Goal: Task Accomplishment & Management: Use online tool/utility

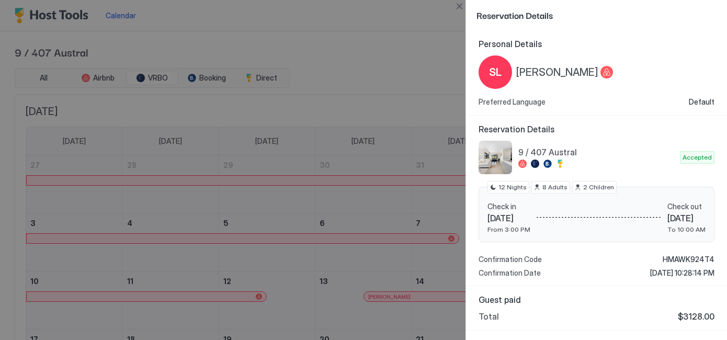
scroll to position [1, 0]
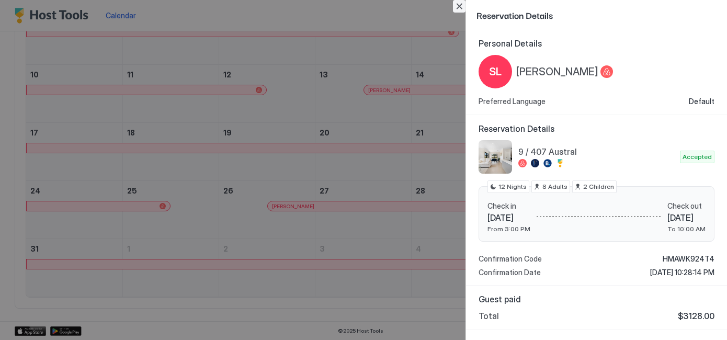
click at [459, 6] on button "Close" at bounding box center [459, 6] width 13 height 13
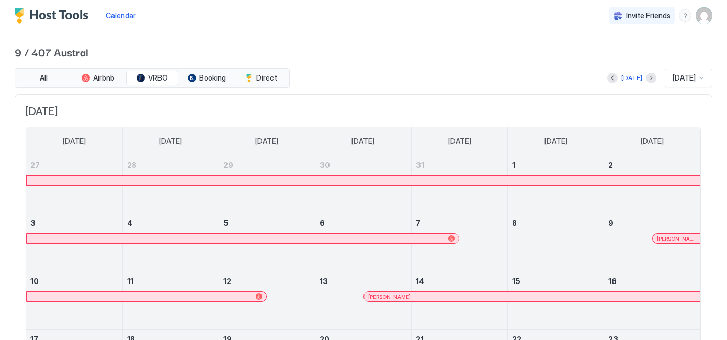
scroll to position [0, 0]
click at [704, 74] on div at bounding box center [701, 78] width 8 height 8
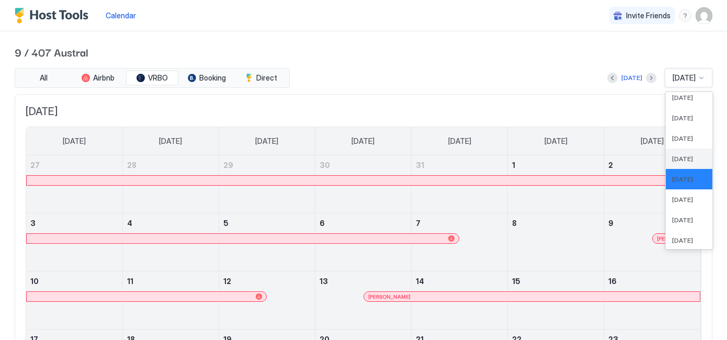
scroll to position [296, 0]
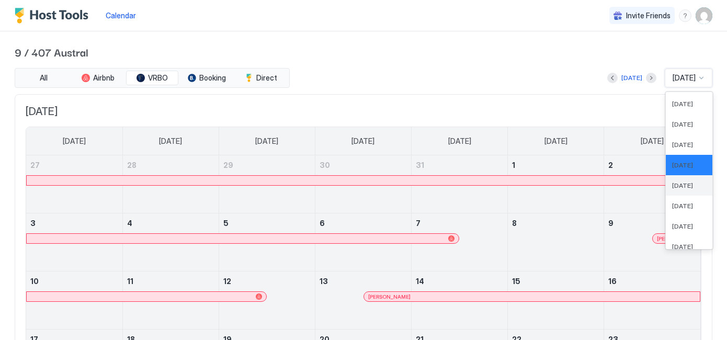
click at [675, 185] on span "[DATE]" at bounding box center [682, 186] width 21 height 8
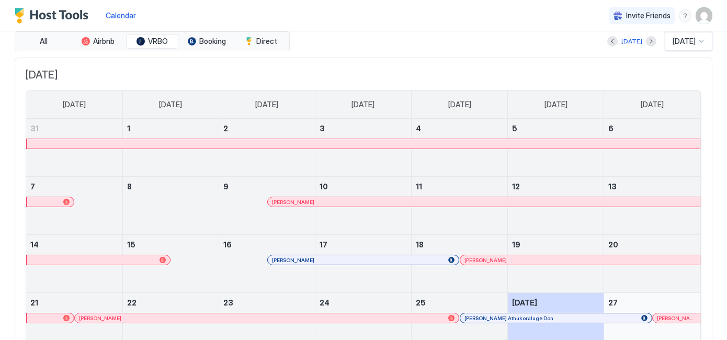
scroll to position [19, 0]
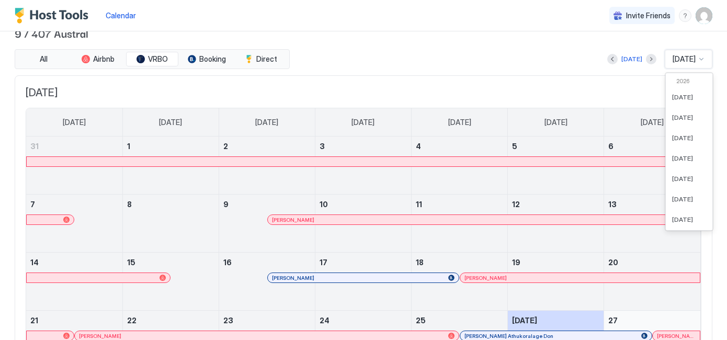
click at [701, 55] on div at bounding box center [701, 59] width 8 height 8
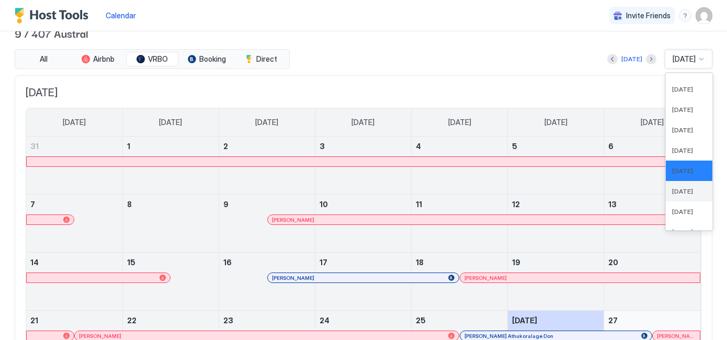
click at [672, 187] on span "[DATE]" at bounding box center [682, 191] width 21 height 8
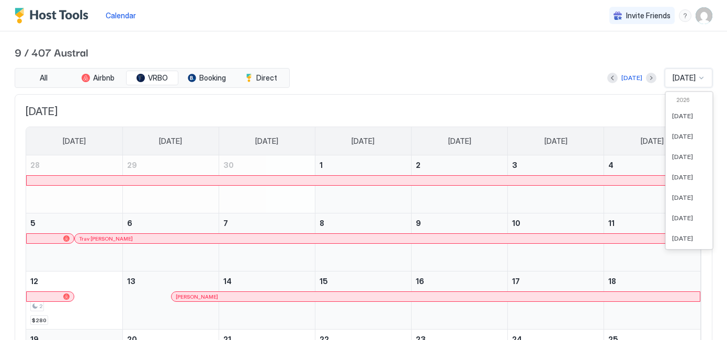
scroll to position [269, 0]
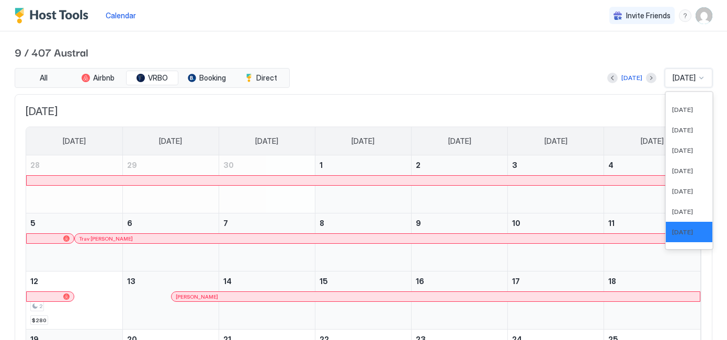
click at [704, 76] on div at bounding box center [701, 78] width 8 height 8
click at [687, 209] on span "[DATE]" at bounding box center [682, 212] width 21 height 8
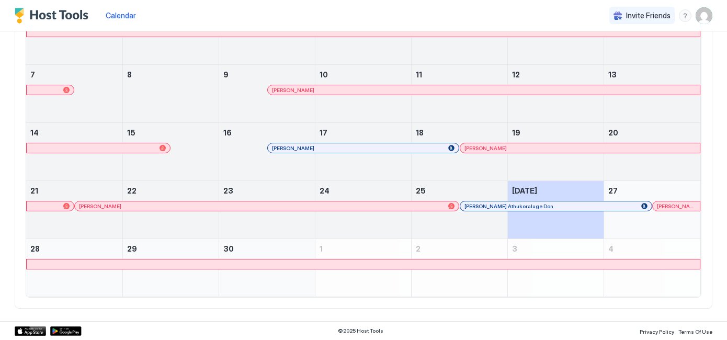
scroll to position [0, 0]
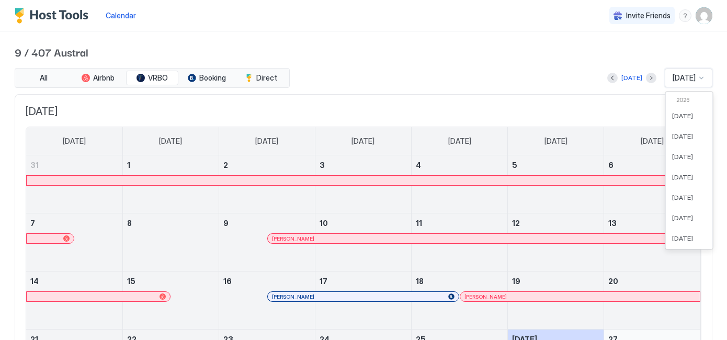
click at [701, 76] on div at bounding box center [701, 78] width 8 height 8
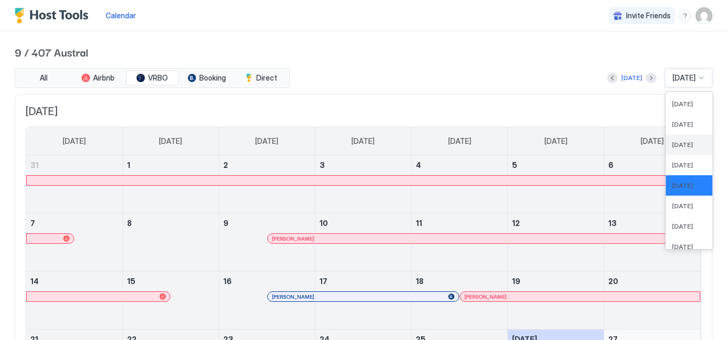
scroll to position [297, 0]
click at [672, 205] on span "[DATE]" at bounding box center [682, 205] width 21 height 8
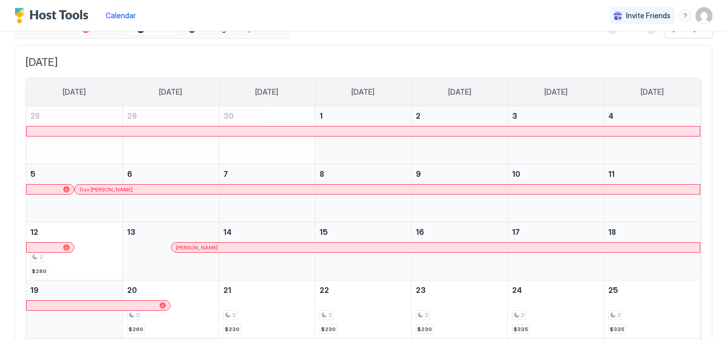
scroll to position [0, 0]
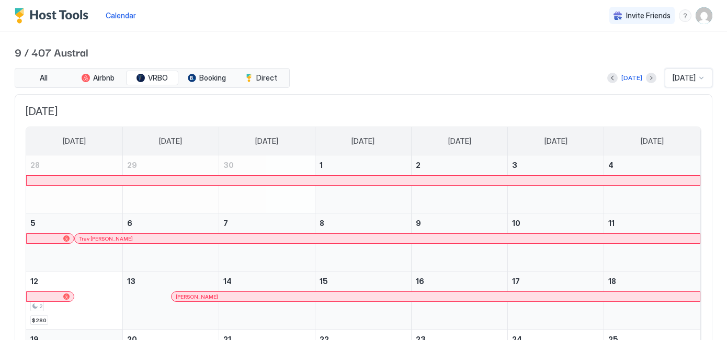
click at [478, 179] on div at bounding box center [363, 180] width 673 height 9
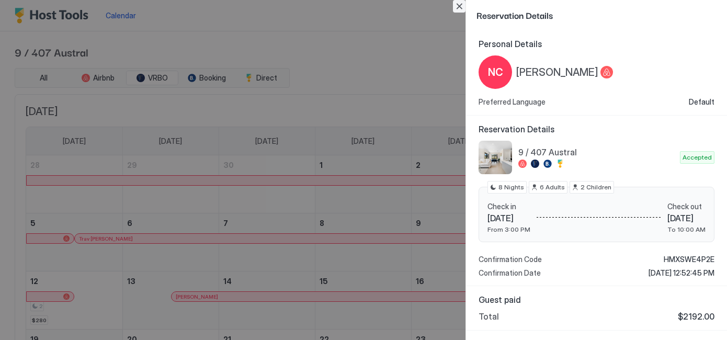
click at [460, 8] on button "Close" at bounding box center [459, 6] width 13 height 13
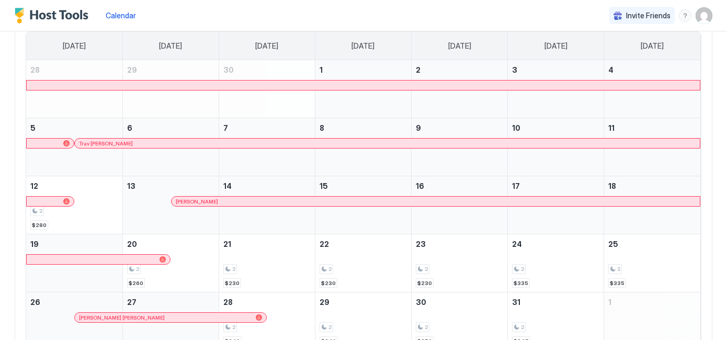
scroll to position [103, 0]
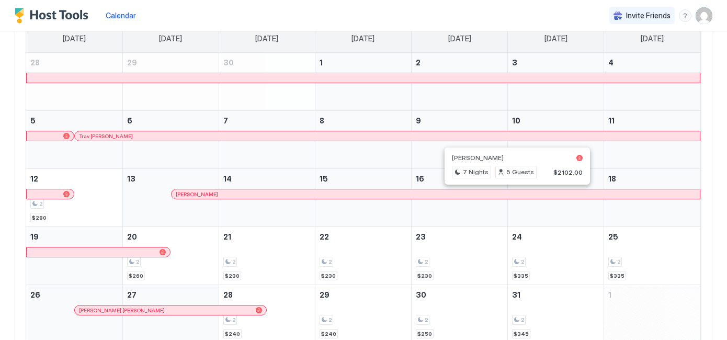
click at [513, 195] on div at bounding box center [513, 194] width 8 height 8
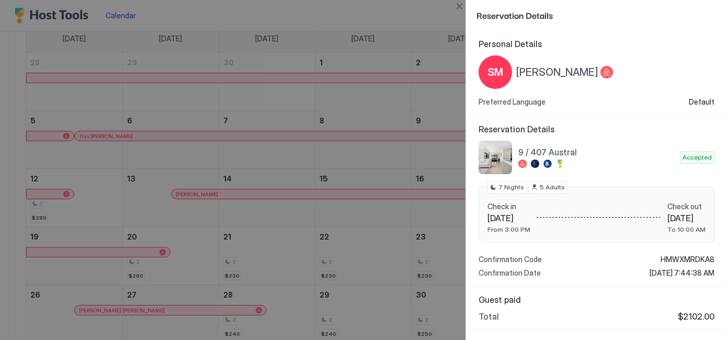
scroll to position [35, 0]
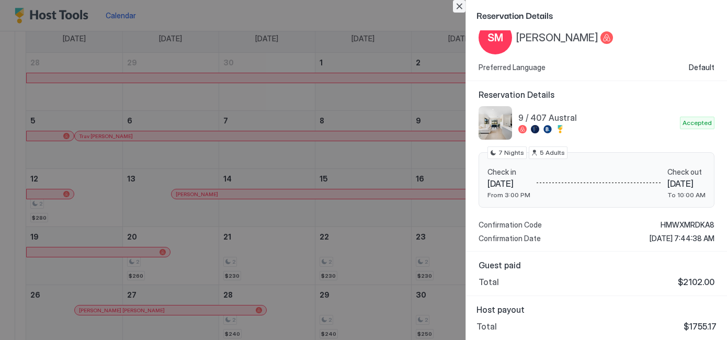
click at [463, 7] on button "Close" at bounding box center [459, 6] width 13 height 13
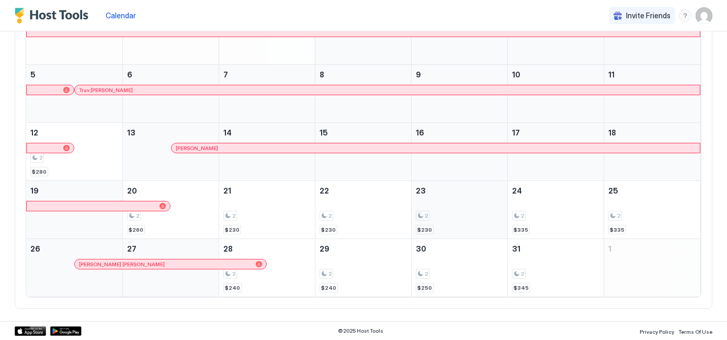
scroll to position [0, 0]
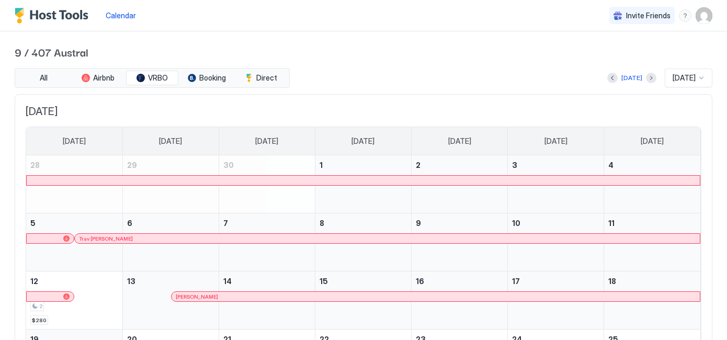
click at [700, 76] on div at bounding box center [701, 78] width 8 height 8
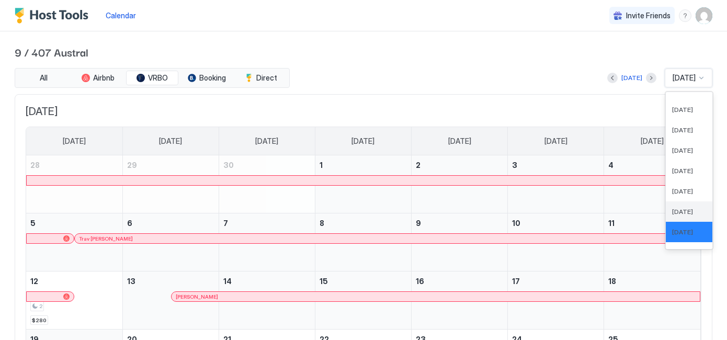
click at [672, 208] on span "[DATE]" at bounding box center [682, 212] width 21 height 8
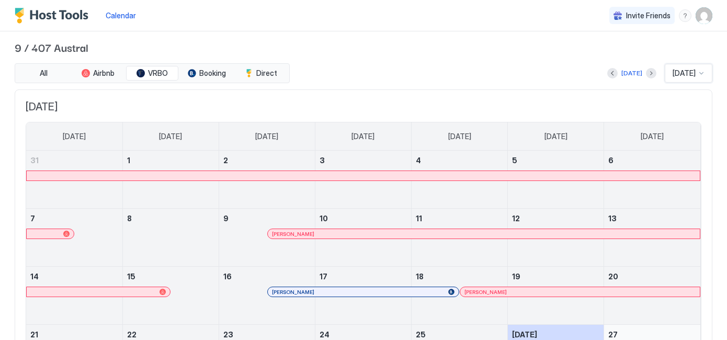
scroll to position [0, 0]
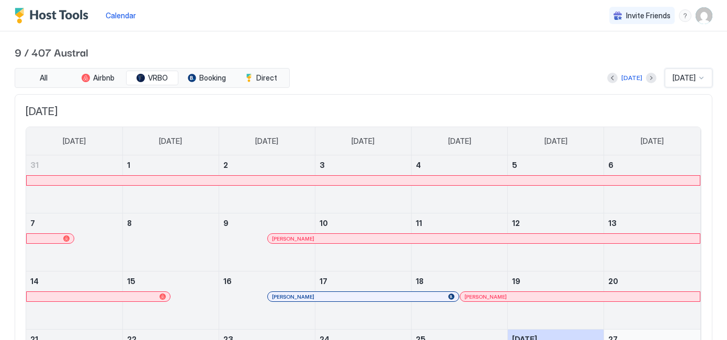
click at [700, 76] on div at bounding box center [701, 78] width 8 height 8
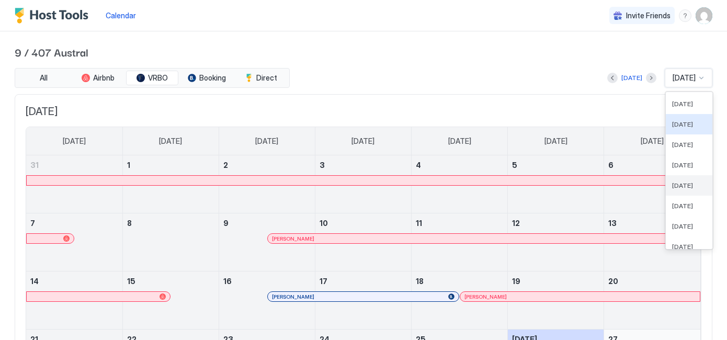
scroll to position [294, 0]
click at [672, 208] on span "[DATE]" at bounding box center [682, 207] width 21 height 8
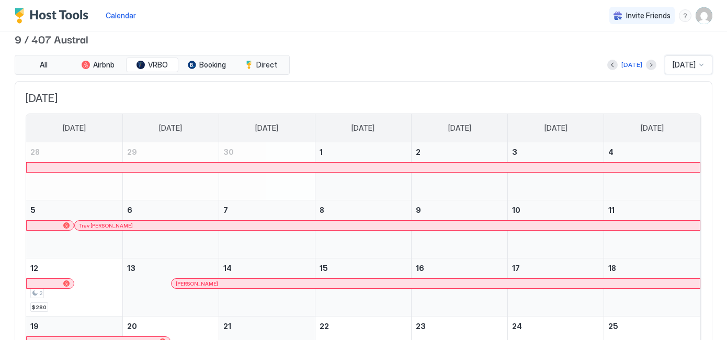
scroll to position [0, 0]
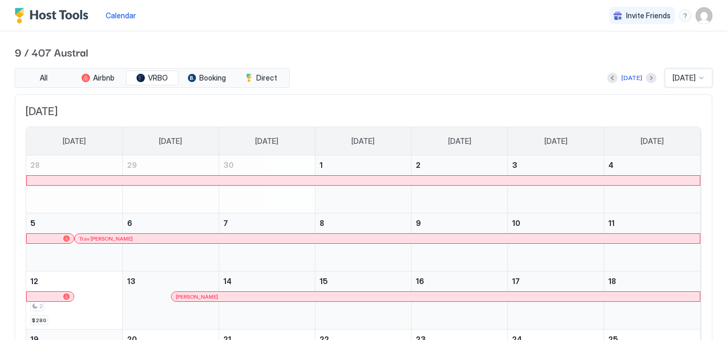
click at [701, 77] on div at bounding box center [701, 78] width 8 height 8
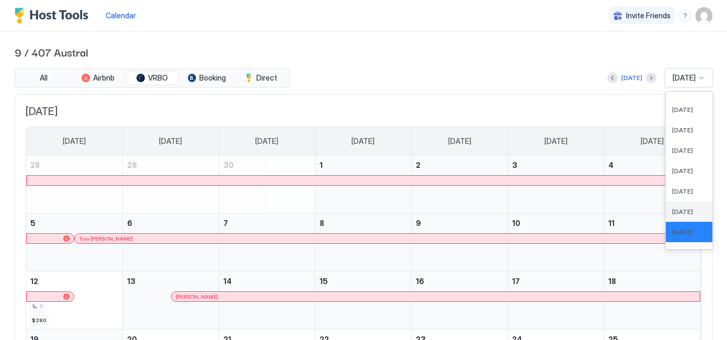
click at [677, 206] on div "[DATE]" at bounding box center [689, 211] width 47 height 20
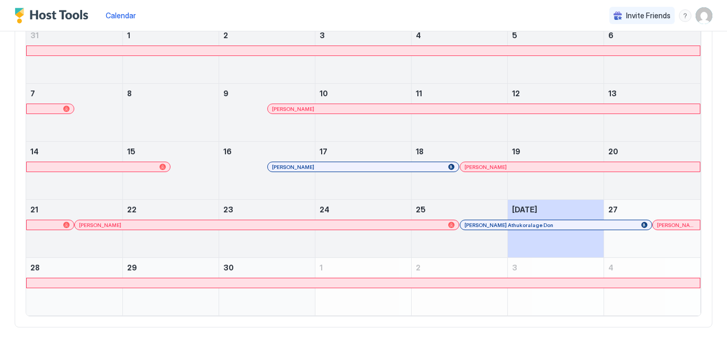
scroll to position [149, 0]
